Goal: Task Accomplishment & Management: Use online tool/utility

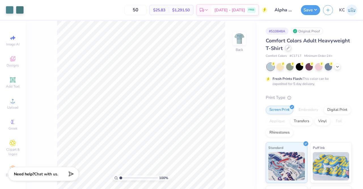
click at [290, 49] on icon at bounding box center [288, 48] width 2 height 2
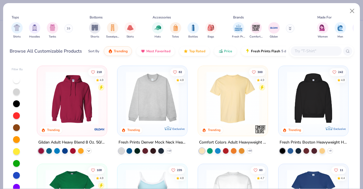
click at [87, 150] on icon at bounding box center [89, 151] width 5 height 5
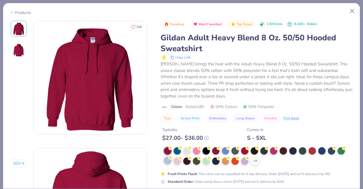
click at [168, 160] on div at bounding box center [167, 160] width 7 height 7
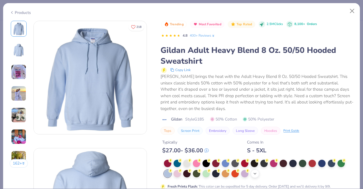
click at [255, 173] on icon at bounding box center [255, 173] width 5 height 5
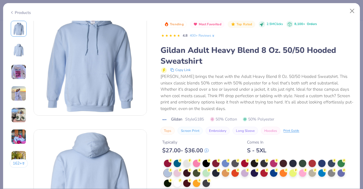
scroll to position [18, 0]
click at [354, 11] on button "Close" at bounding box center [352, 11] width 11 height 11
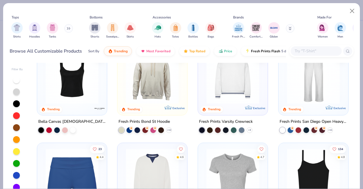
scroll to position [216, 0]
click at [160, 100] on img at bounding box center [152, 77] width 58 height 53
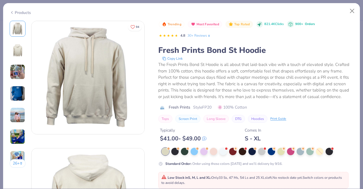
click at [359, 9] on div "Products" at bounding box center [181, 10] width 357 height 15
click at [352, 10] on button "Close" at bounding box center [352, 11] width 11 height 11
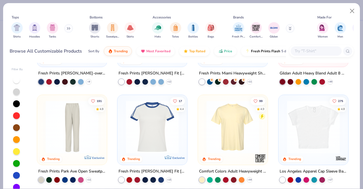
scroll to position [551, 0]
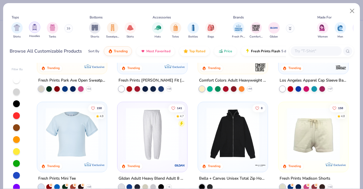
click at [35, 30] on img "filter for Hoodies" at bounding box center [35, 27] width 6 height 7
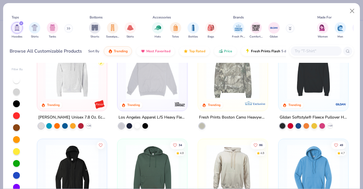
scroll to position [171, 0]
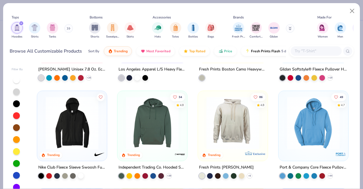
click at [165, 147] on img at bounding box center [152, 122] width 58 height 53
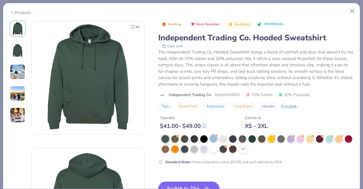
click at [213, 138] on div at bounding box center [213, 138] width 7 height 7
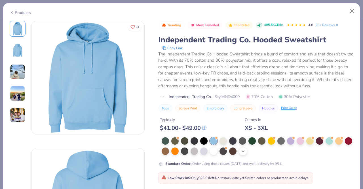
click at [246, 150] on icon at bounding box center [243, 151] width 5 height 5
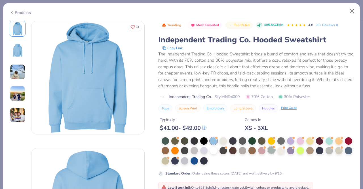
click at [275, 149] on div at bounding box center [271, 149] width 7 height 7
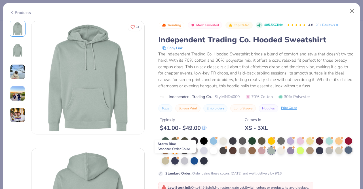
click at [345, 154] on div at bounding box center [348, 149] width 7 height 7
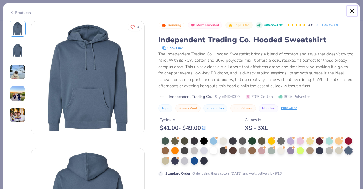
click at [353, 10] on button "Close" at bounding box center [352, 11] width 11 height 11
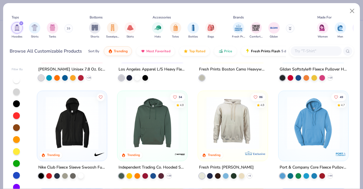
click at [217, 132] on img at bounding box center [233, 122] width 58 height 53
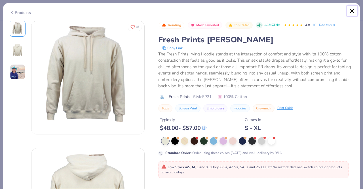
click at [352, 11] on button "Close" at bounding box center [352, 11] width 11 height 11
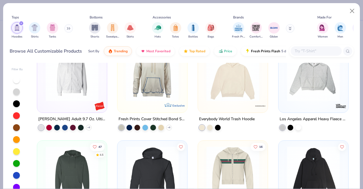
scroll to position [459, 0]
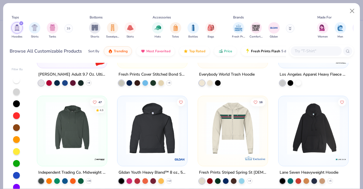
click at [78, 142] on img at bounding box center [72, 128] width 58 height 53
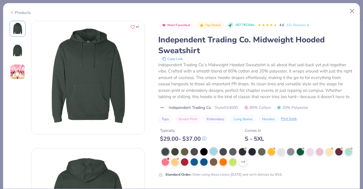
click at [214, 155] on div at bounding box center [213, 150] width 7 height 7
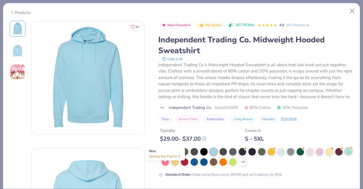
click at [345, 155] on div at bounding box center [348, 150] width 7 height 7
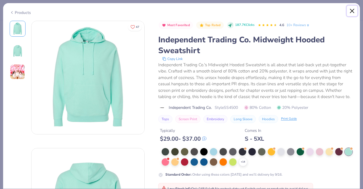
click at [353, 11] on button "Close" at bounding box center [352, 11] width 11 height 11
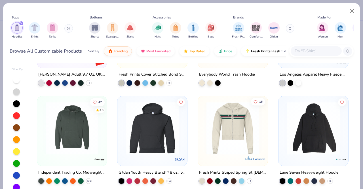
scroll to position [479, 0]
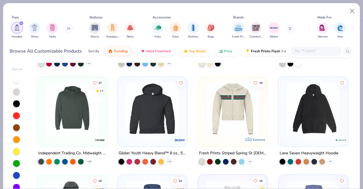
click at [318, 114] on img at bounding box center [314, 108] width 58 height 53
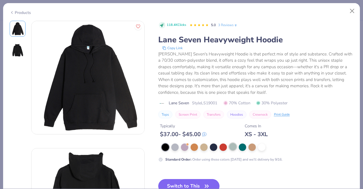
click at [231, 147] on div at bounding box center [232, 146] width 7 height 7
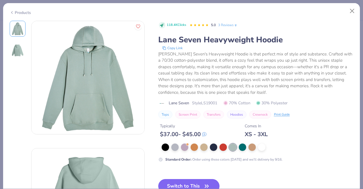
click at [16, 49] on img at bounding box center [18, 50] width 14 height 14
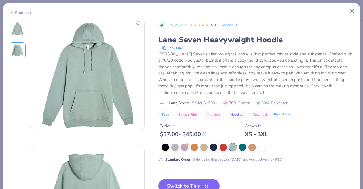
scroll to position [3, 0]
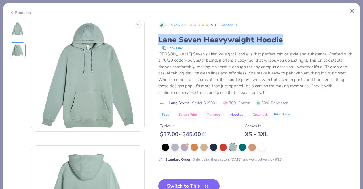
drag, startPoint x: 158, startPoint y: 41, endPoint x: 297, endPoint y: 43, distance: 138.6
click at [297, 43] on div "Lane Seven Heavyweight Hoodie" at bounding box center [256, 39] width 196 height 11
copy div "Lane Seven Heavyweight Hoodie"
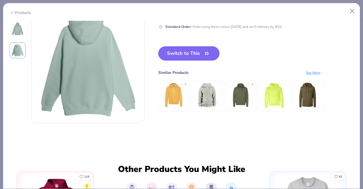
click at [190, 52] on button "Switch to This" at bounding box center [189, 53] width 62 height 14
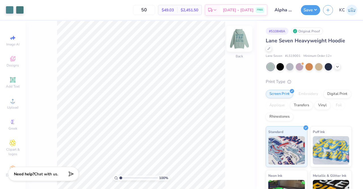
click at [241, 42] on img at bounding box center [239, 38] width 23 height 23
click at [313, 11] on button "Save" at bounding box center [310, 9] width 19 height 10
click at [239, 36] on img at bounding box center [239, 38] width 23 height 23
click at [241, 40] on img at bounding box center [239, 38] width 23 height 23
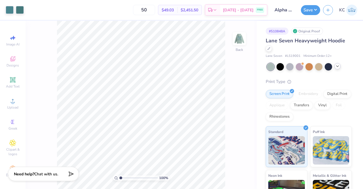
click at [338, 67] on icon at bounding box center [338, 66] width 5 height 5
